Goal: Information Seeking & Learning: Learn about a topic

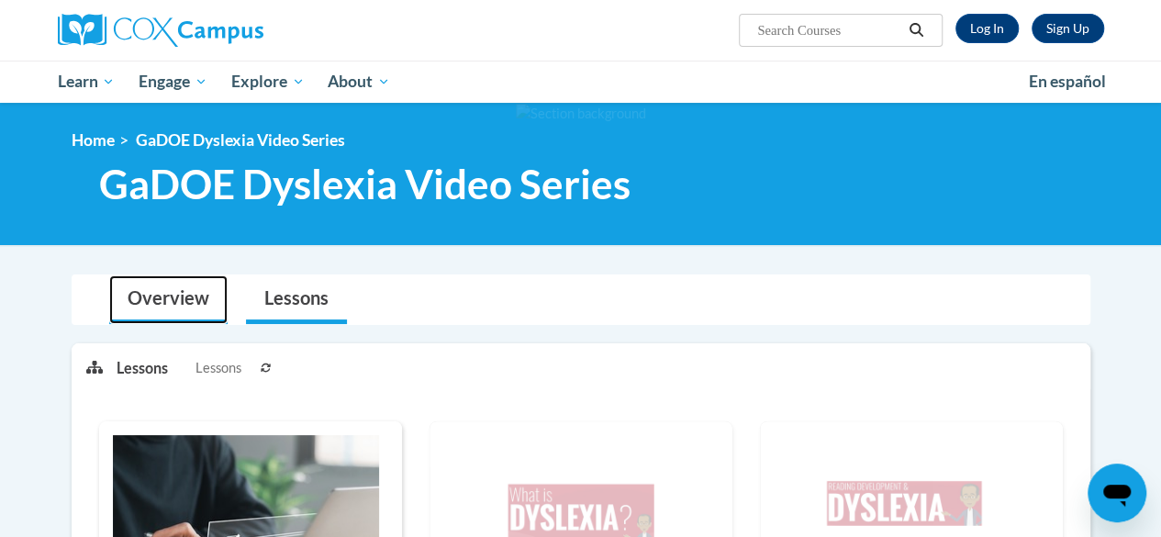
click at [176, 304] on link "Overview" at bounding box center [168, 299] width 118 height 49
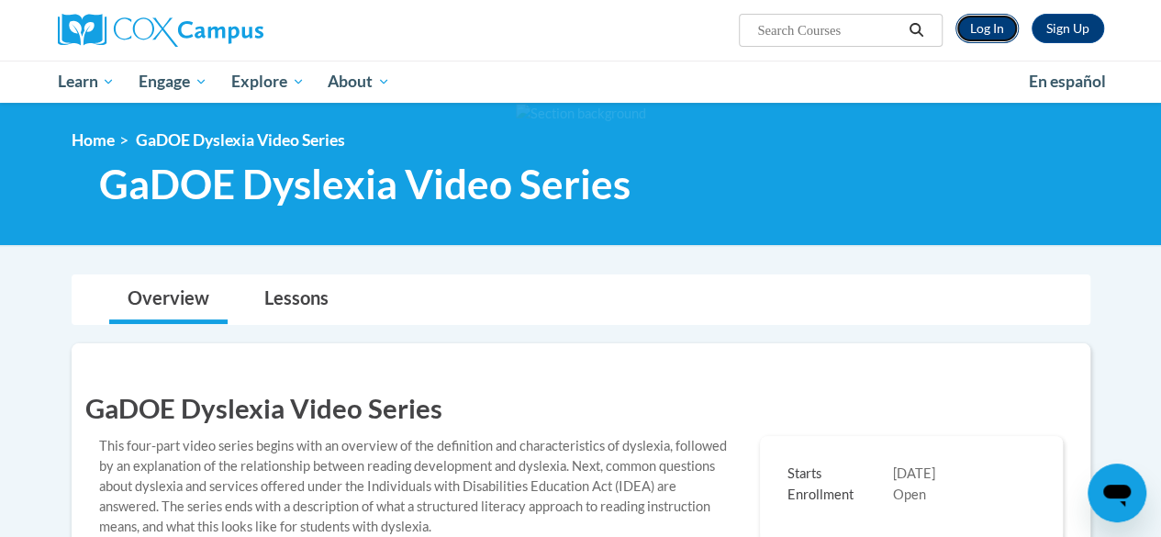
click at [1002, 23] on link "Log In" at bounding box center [987, 28] width 63 height 29
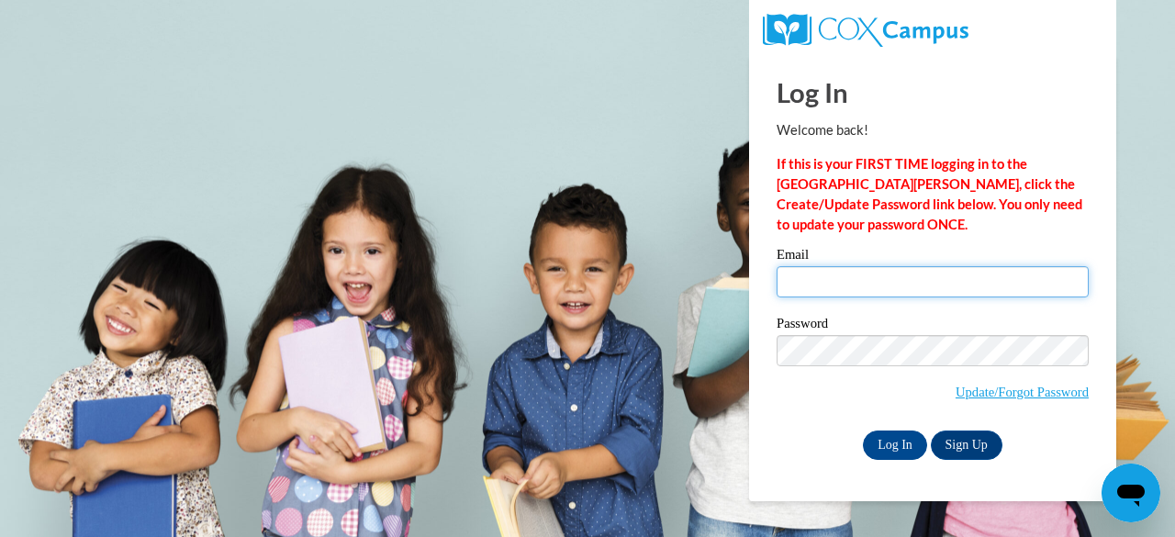
type input "tcwilliams@gbaps.org"
click at [888, 272] on input "tcwilliams@gbaps.org" at bounding box center [933, 281] width 312 height 31
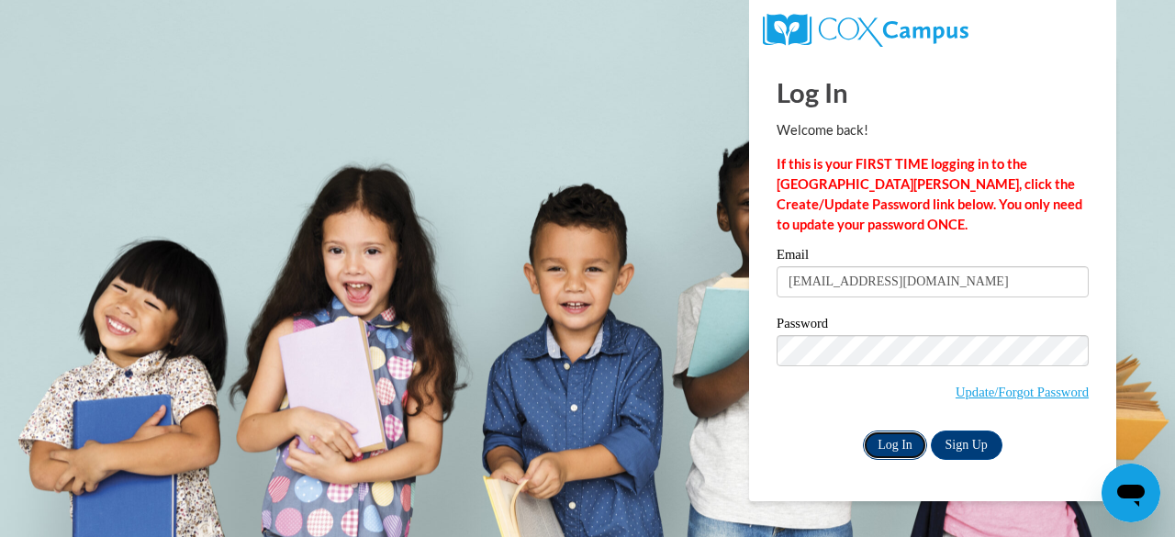
click at [902, 445] on input "Log In" at bounding box center [895, 445] width 64 height 29
click at [880, 451] on input "Log In" at bounding box center [895, 445] width 64 height 29
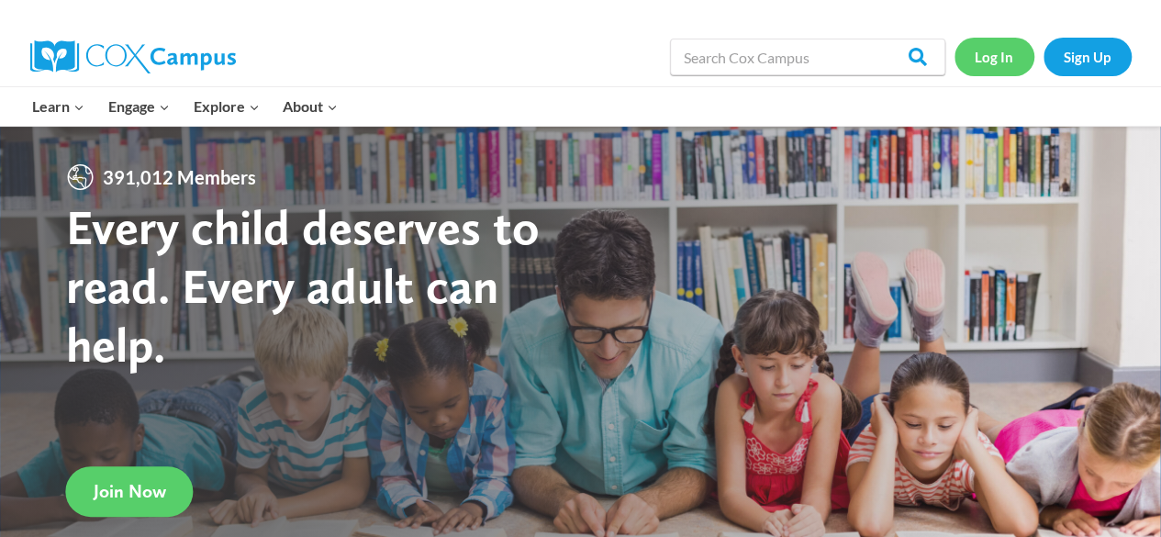
click at [996, 60] on link "Log In" at bounding box center [995, 57] width 80 height 38
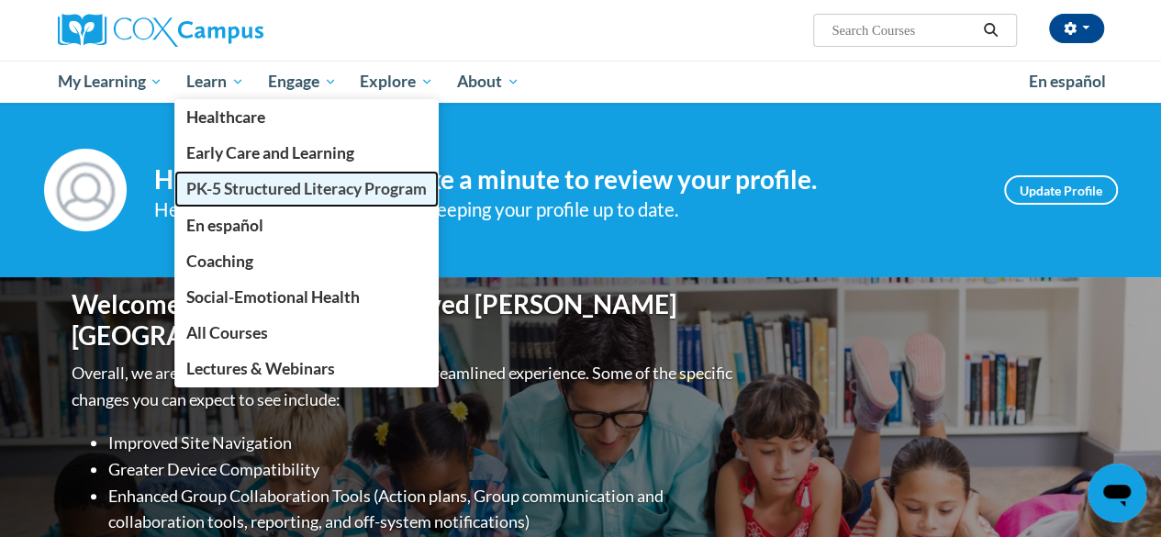
click at [250, 183] on span "PK-5 Structured Literacy Program" at bounding box center [306, 188] width 241 height 19
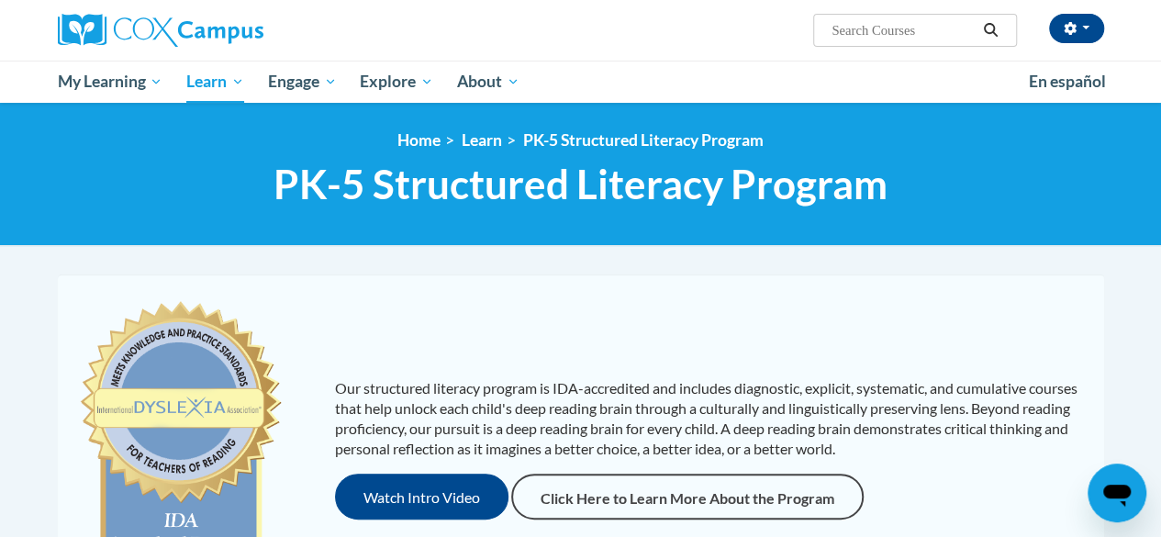
click at [843, 366] on div "Our structured literacy program is IDA-accredited and includes diagnostic, expl…" at bounding box center [580, 449] width 1037 height 312
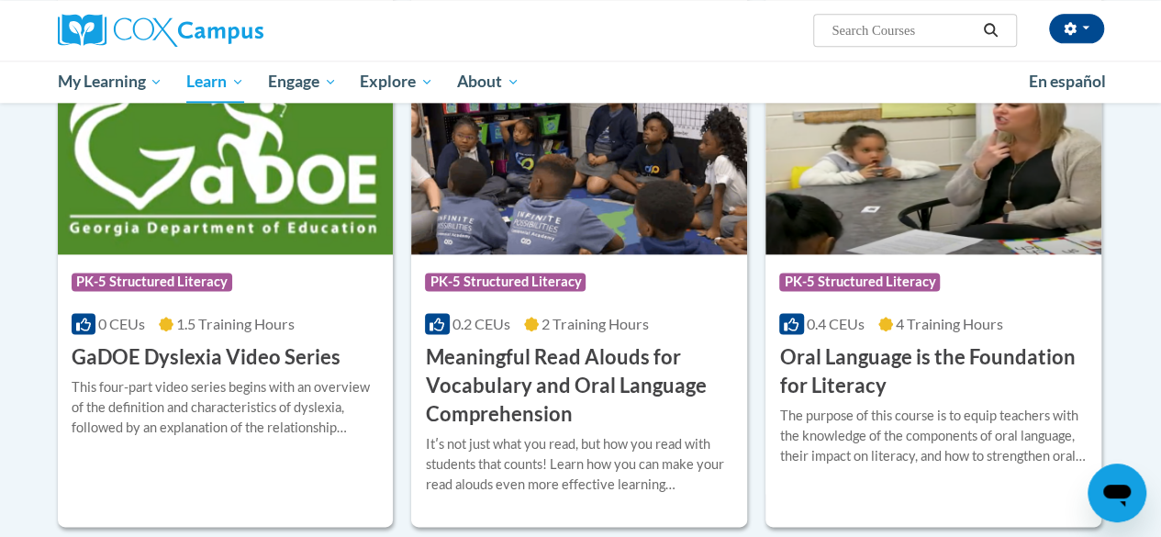
scroll to position [1285, 0]
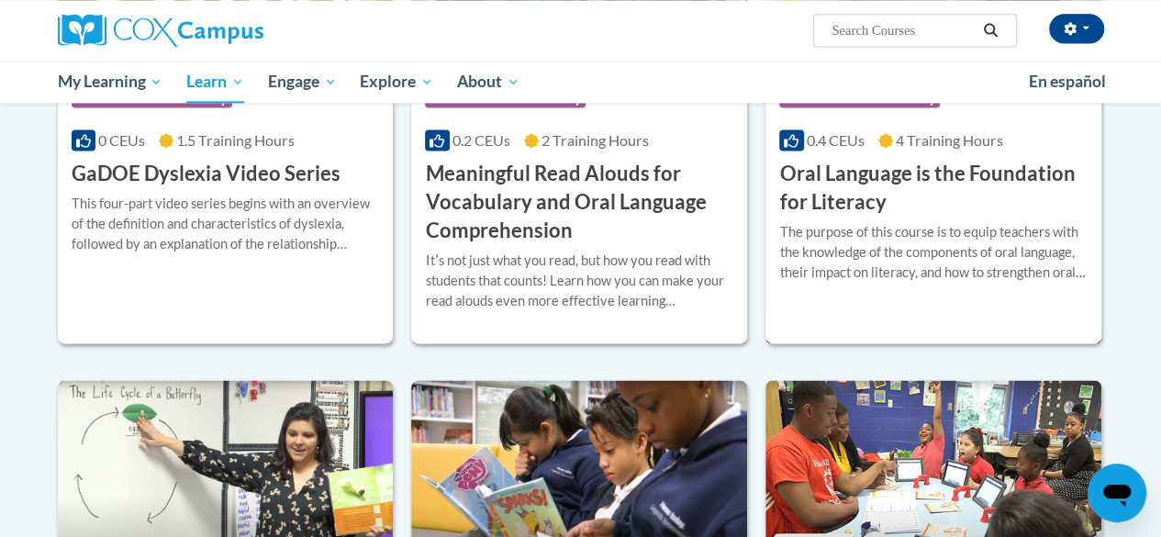
click at [887, 170] on h3 "Oral Language is the Foundation for Literacy" at bounding box center [933, 188] width 308 height 57
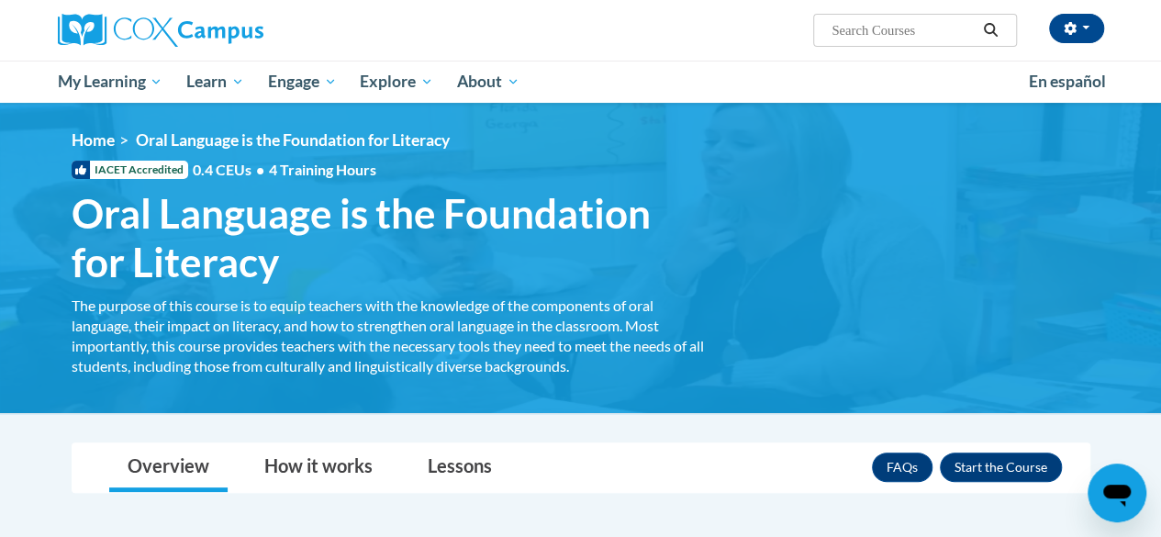
scroll to position [92, 0]
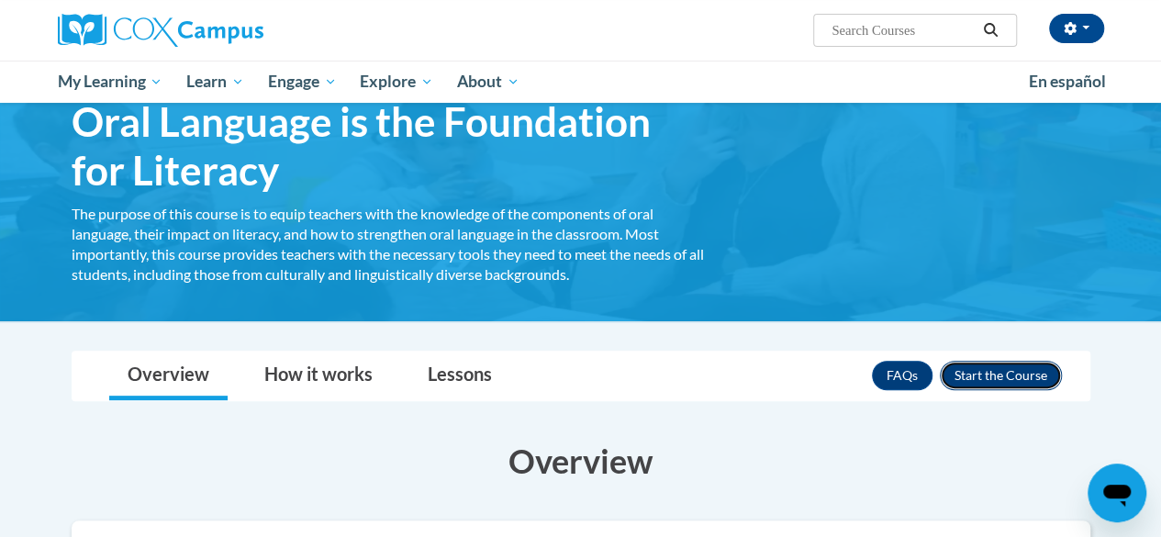
click at [976, 371] on button "Enroll" at bounding box center [1001, 375] width 122 height 29
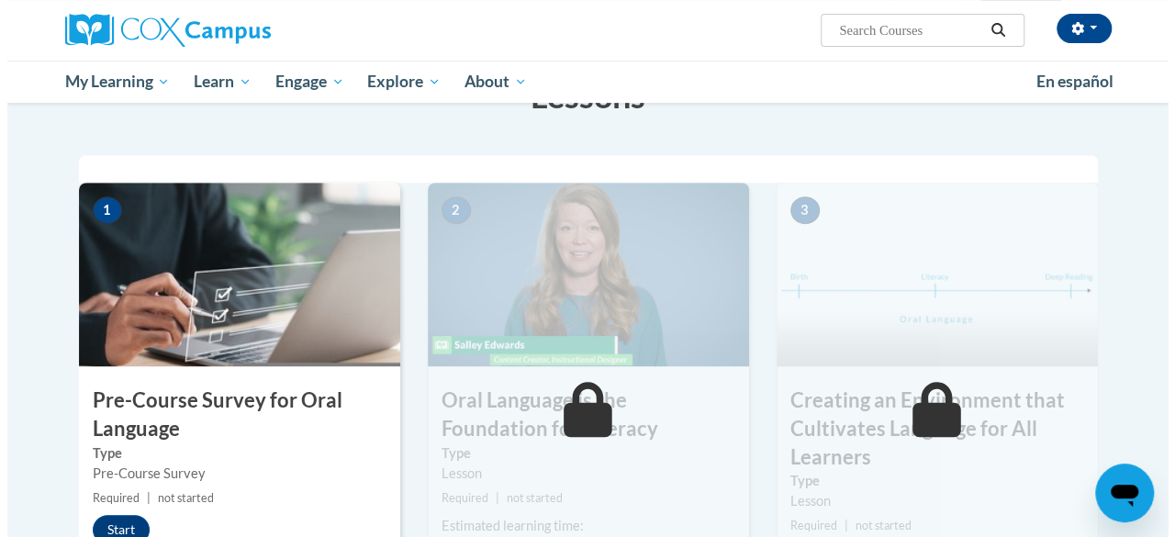
scroll to position [551, 0]
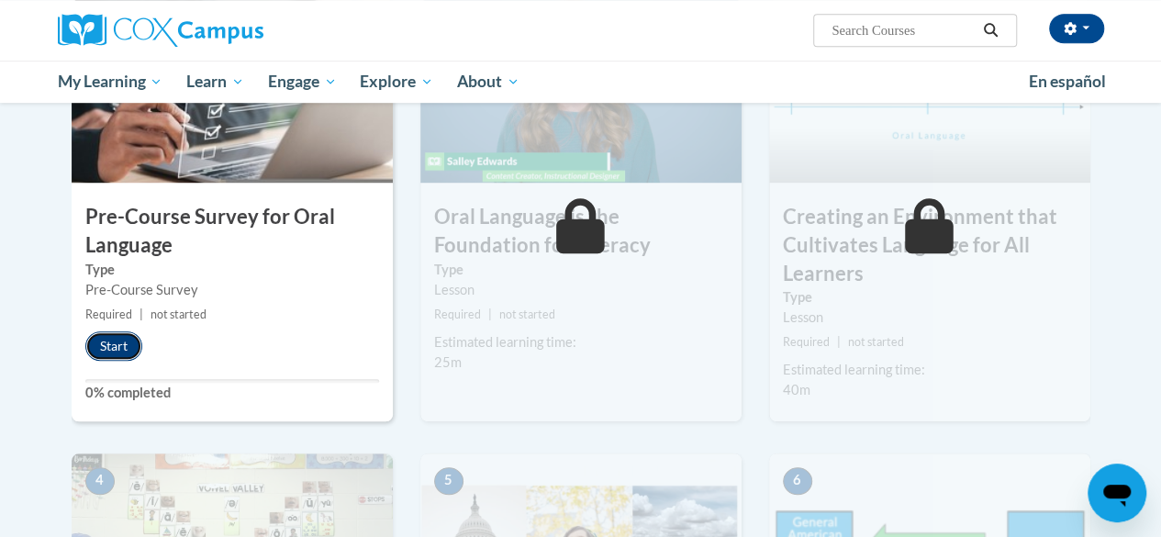
click at [112, 351] on button "Start" at bounding box center [113, 345] width 57 height 29
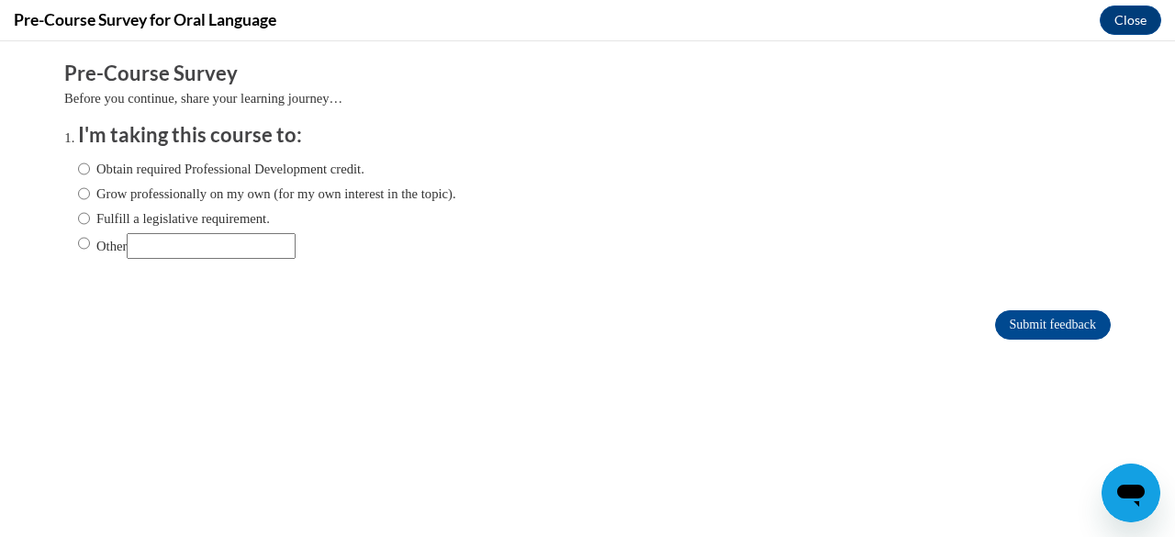
scroll to position [0, 0]
click at [78, 196] on input "Grow professionally on my own (for my own interest in the topic)." at bounding box center [84, 194] width 12 height 20
radio input "true"
click at [1024, 329] on input "Submit feedback" at bounding box center [1053, 324] width 116 height 29
click at [1042, 321] on input "Submit feedback" at bounding box center [1053, 324] width 116 height 29
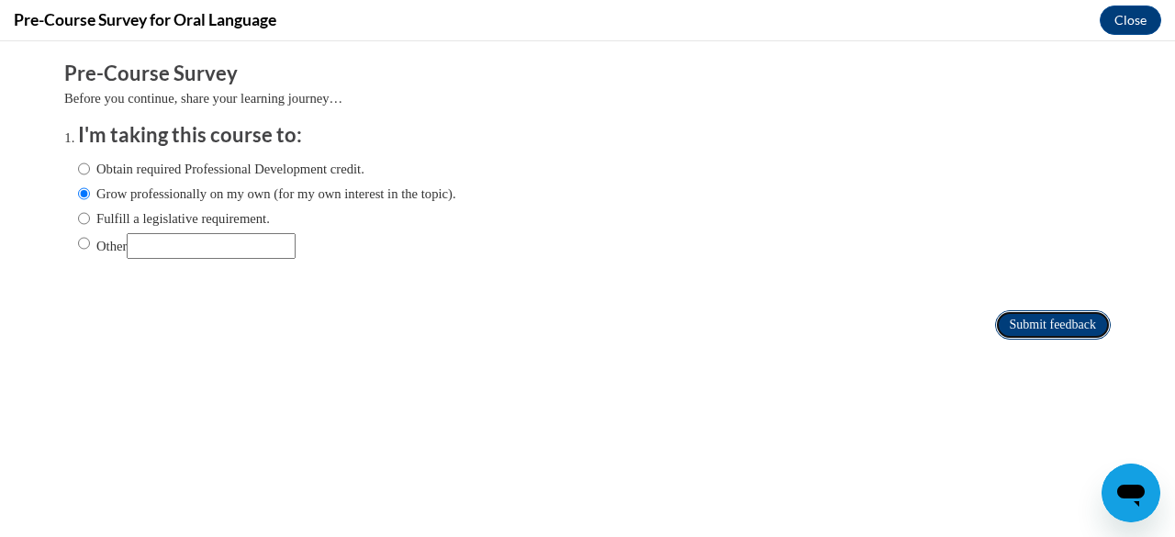
click at [1024, 324] on input "Submit feedback" at bounding box center [1053, 324] width 116 height 29
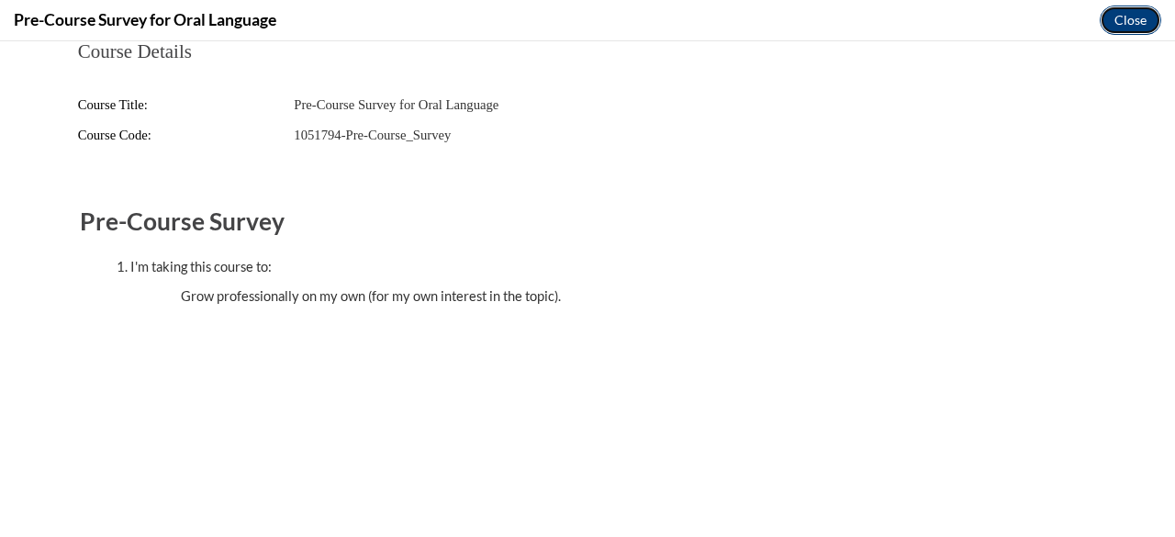
click at [1142, 25] on button "Close" at bounding box center [1131, 20] width 62 height 29
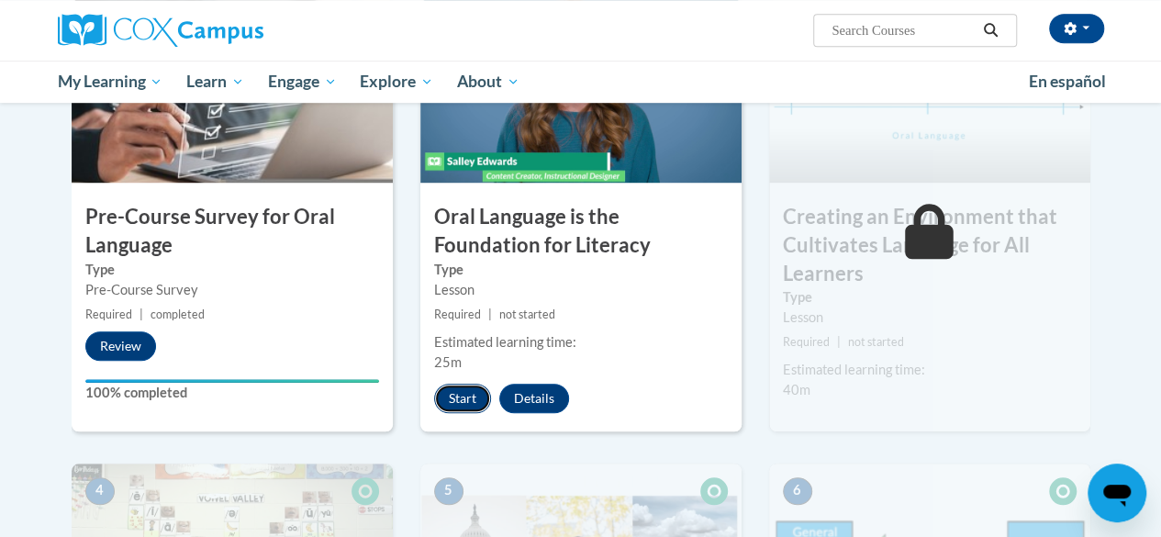
click at [449, 390] on button "Start" at bounding box center [462, 398] width 57 height 29
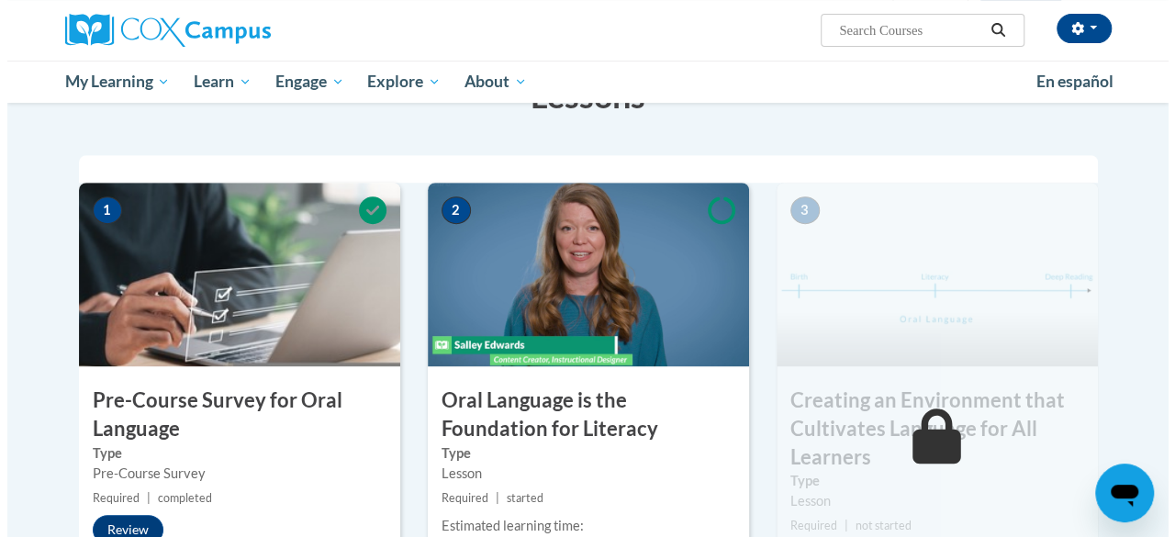
scroll to position [643, 0]
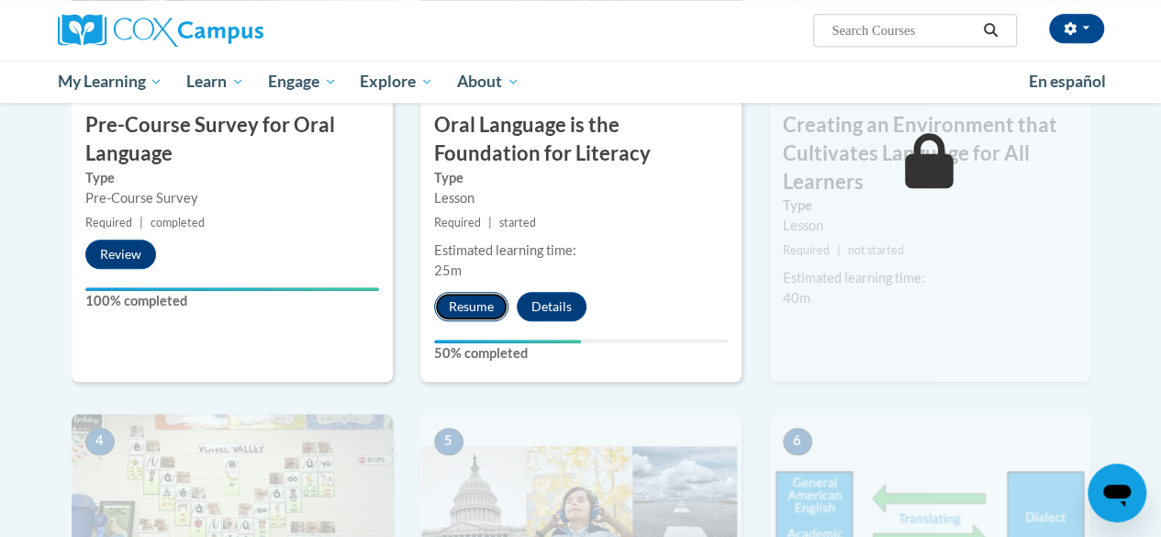
click at [470, 299] on button "Resume" at bounding box center [471, 306] width 74 height 29
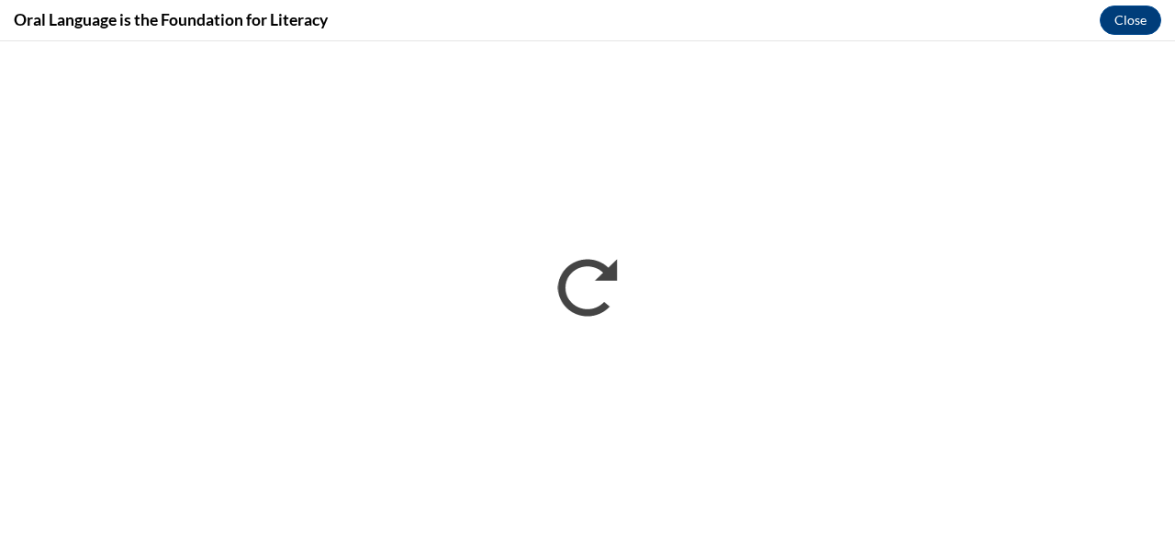
scroll to position [0, 0]
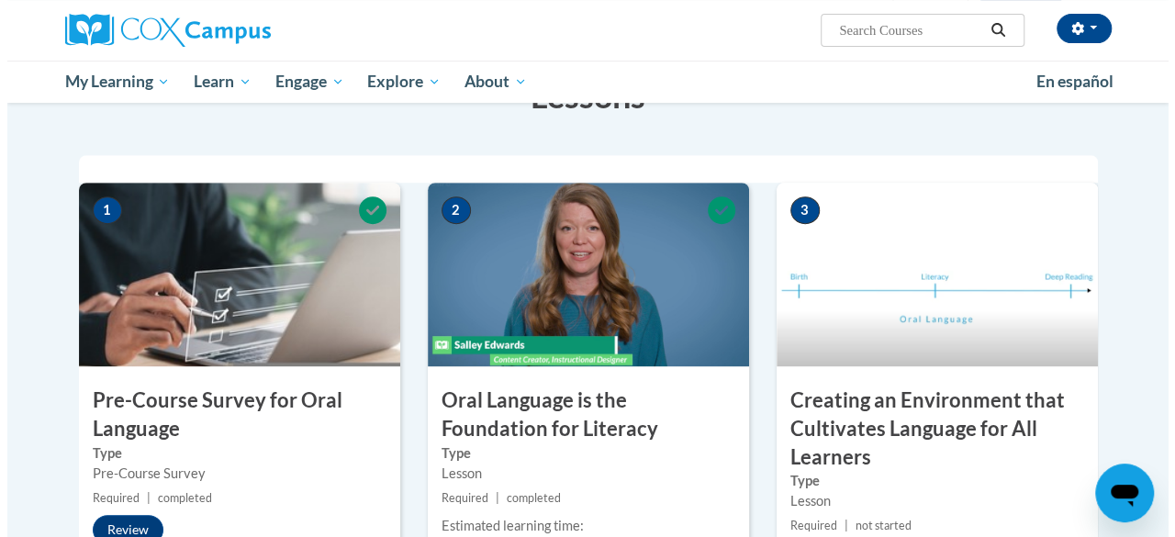
scroll to position [643, 0]
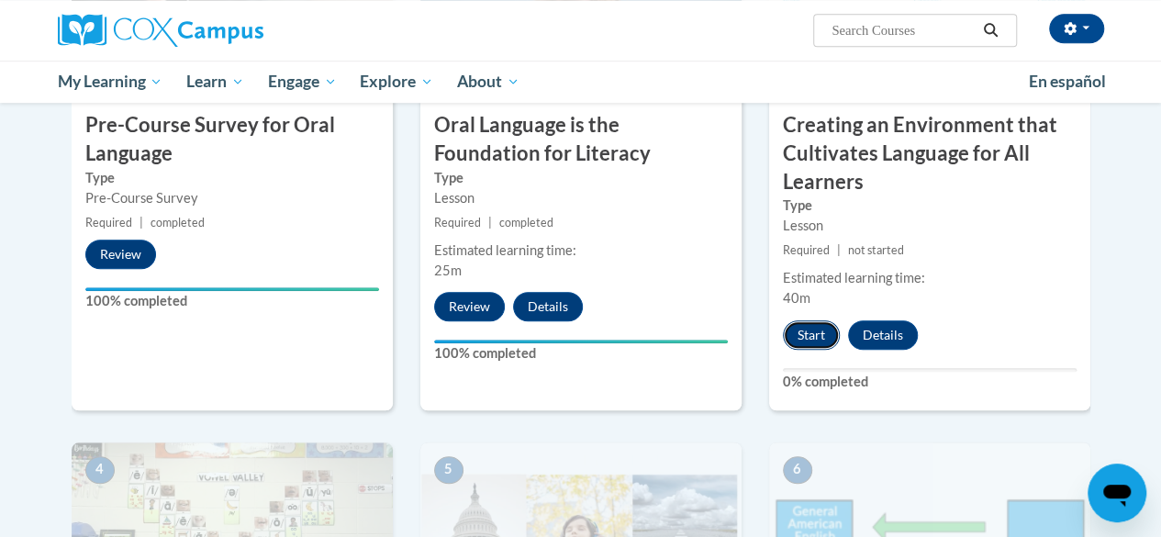
click at [821, 340] on button "Start" at bounding box center [811, 334] width 57 height 29
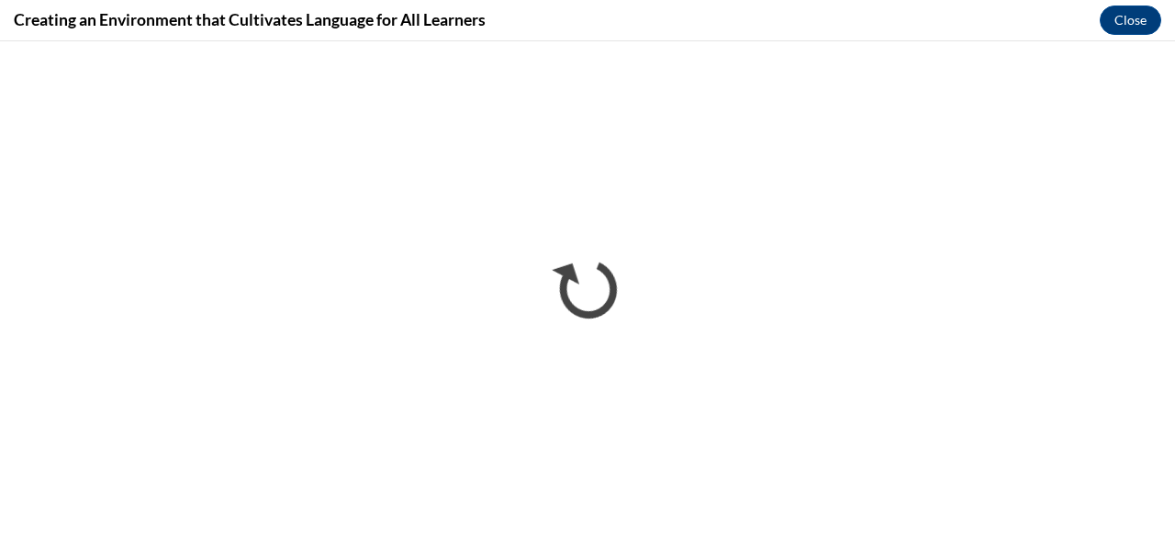
scroll to position [0, 0]
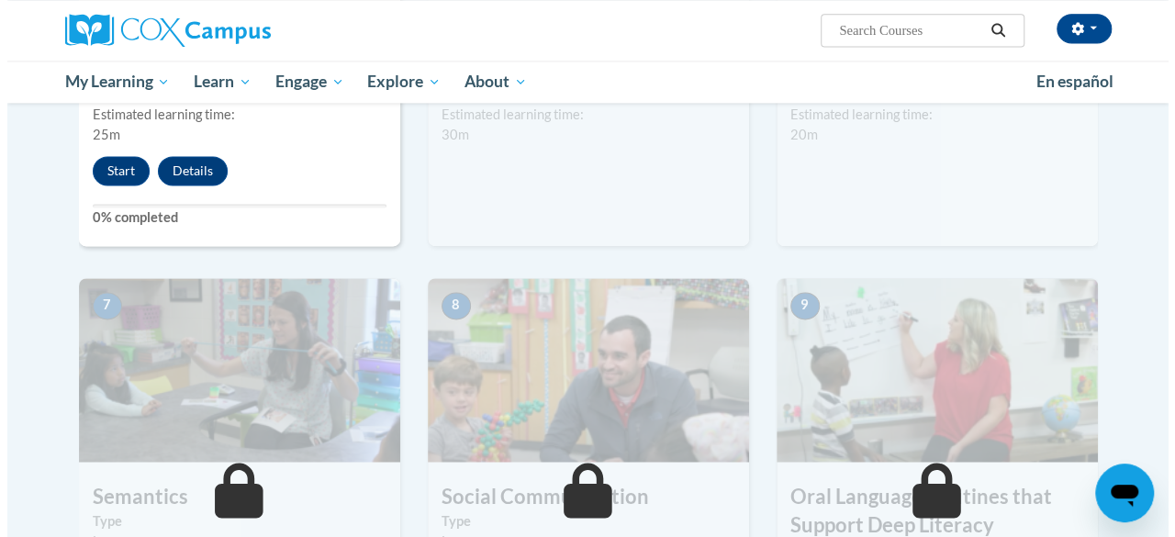
scroll to position [1193, 0]
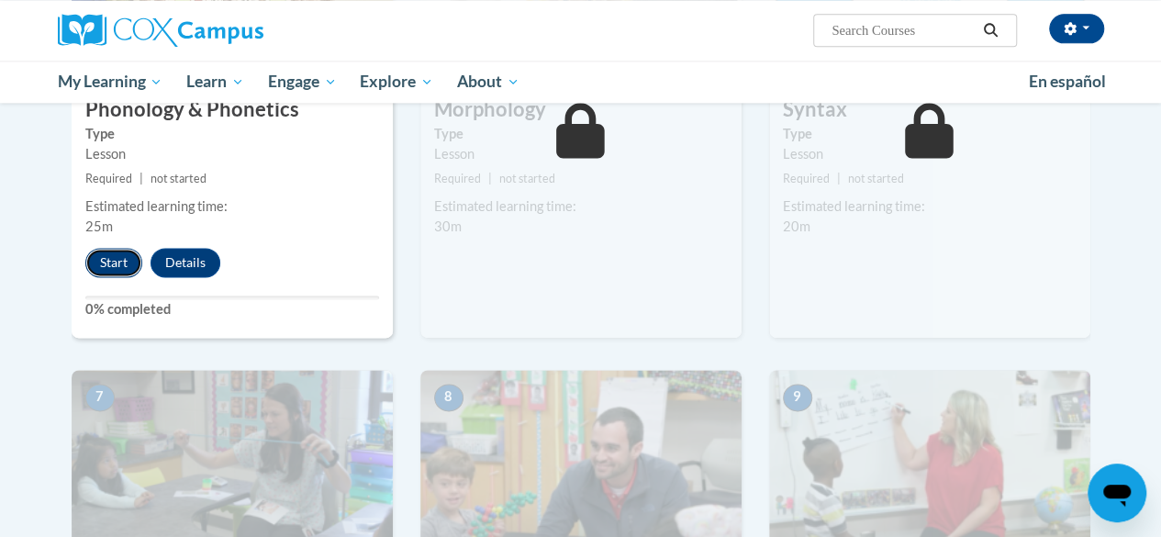
click at [113, 264] on button "Start" at bounding box center [113, 262] width 57 height 29
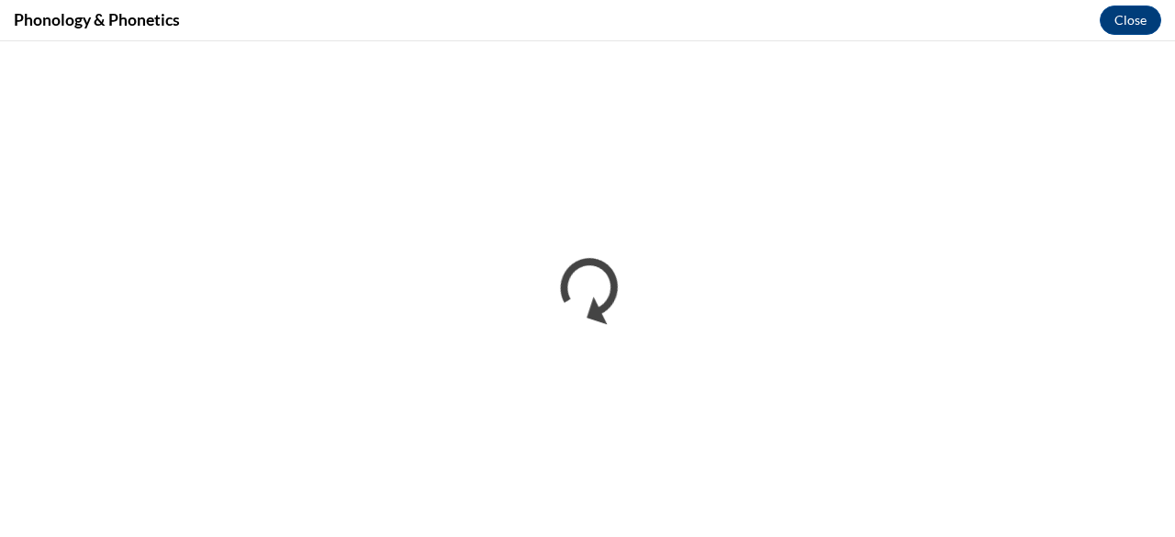
scroll to position [0, 0]
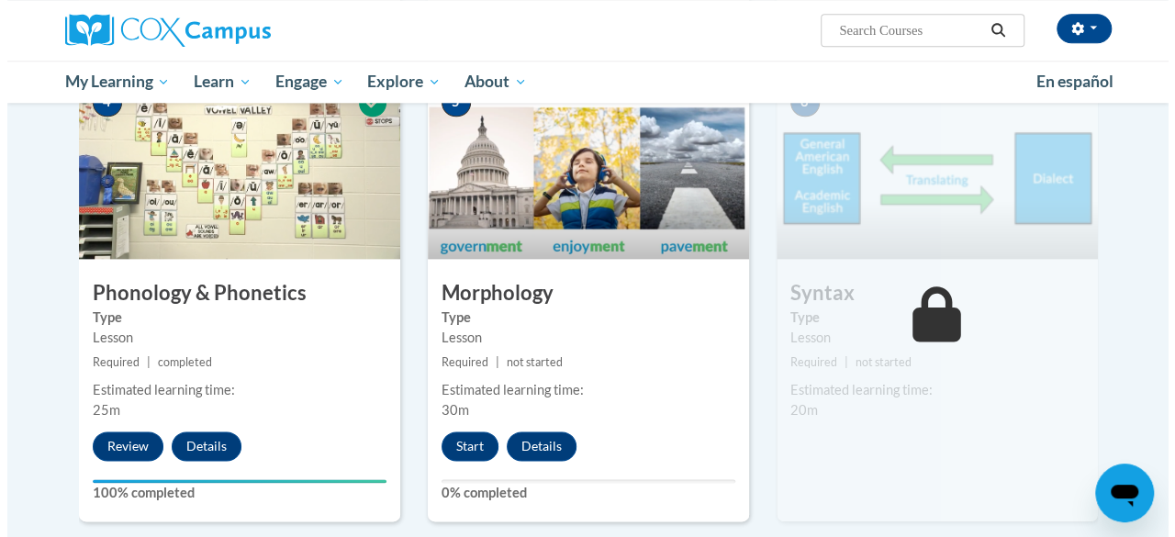
scroll to position [1102, 0]
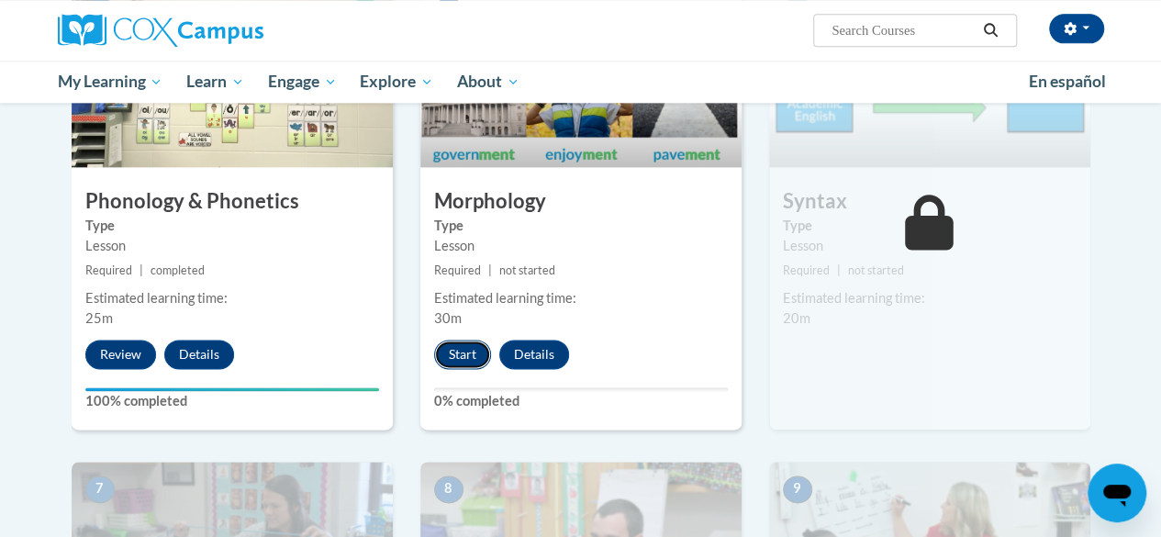
click at [475, 358] on button "Start" at bounding box center [462, 354] width 57 height 29
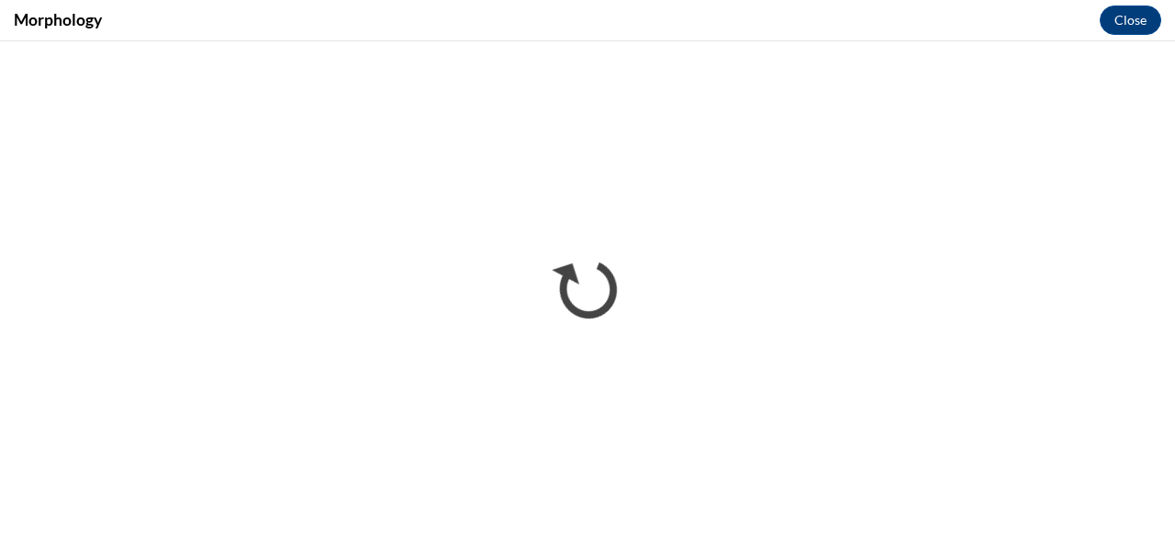
scroll to position [0, 0]
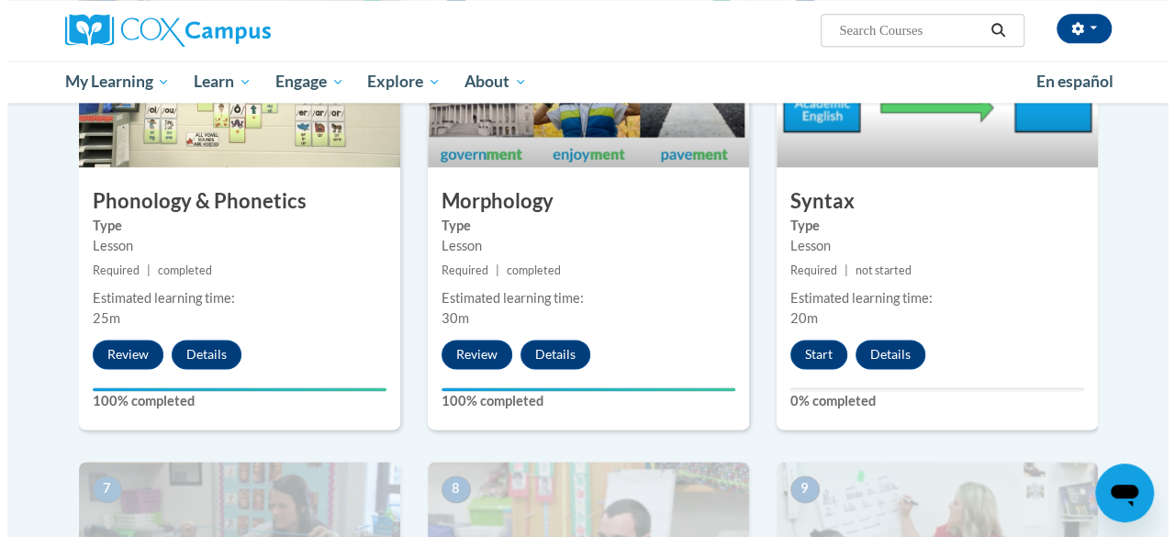
scroll to position [1285, 0]
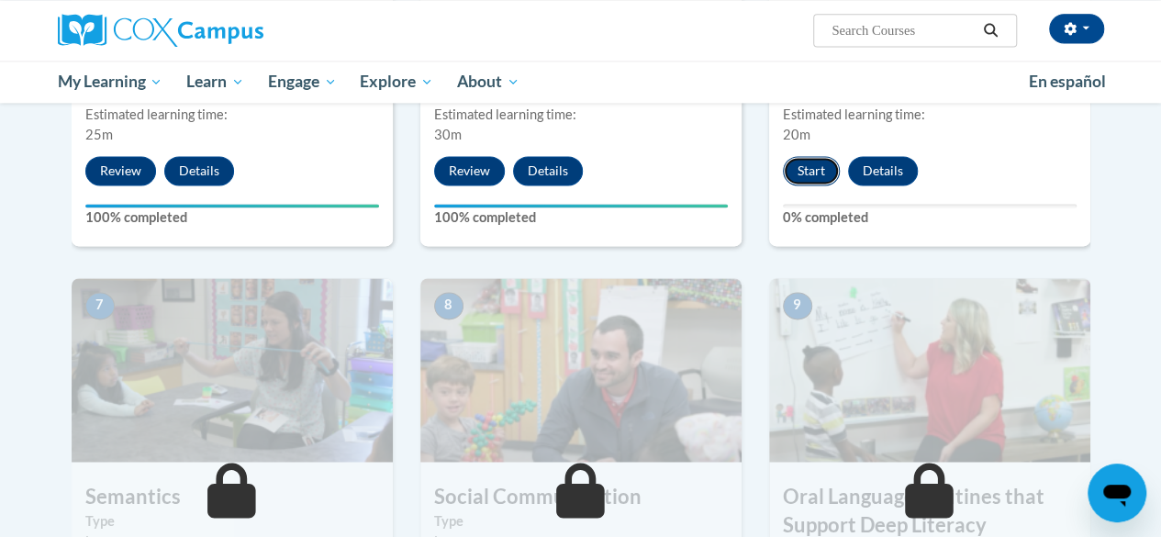
click at [808, 184] on button "Start" at bounding box center [811, 170] width 57 height 29
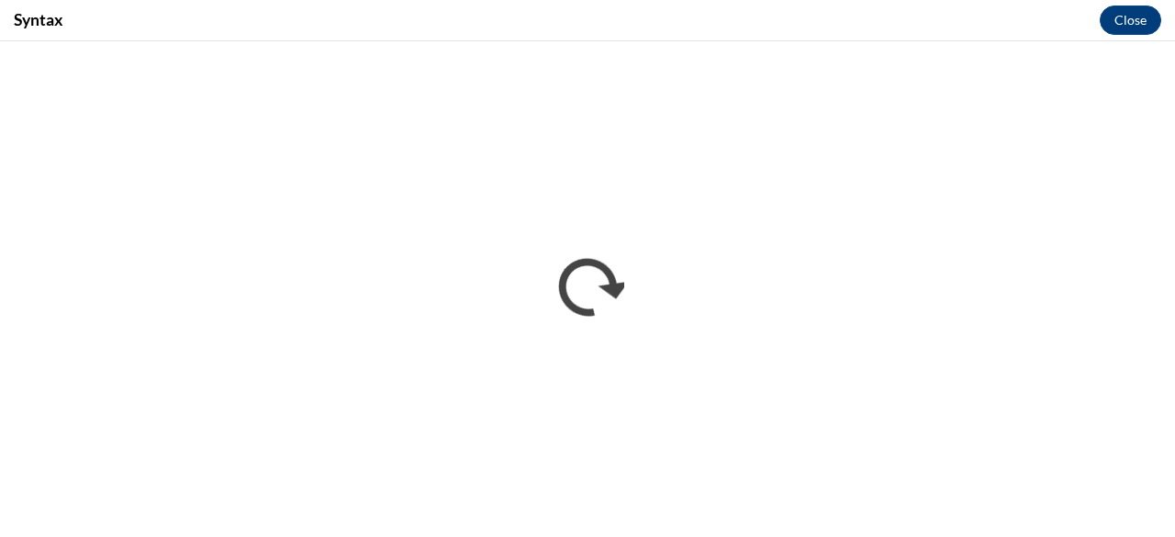
scroll to position [0, 0]
